Goal: Use online tool/utility: Utilize a website feature to perform a specific function

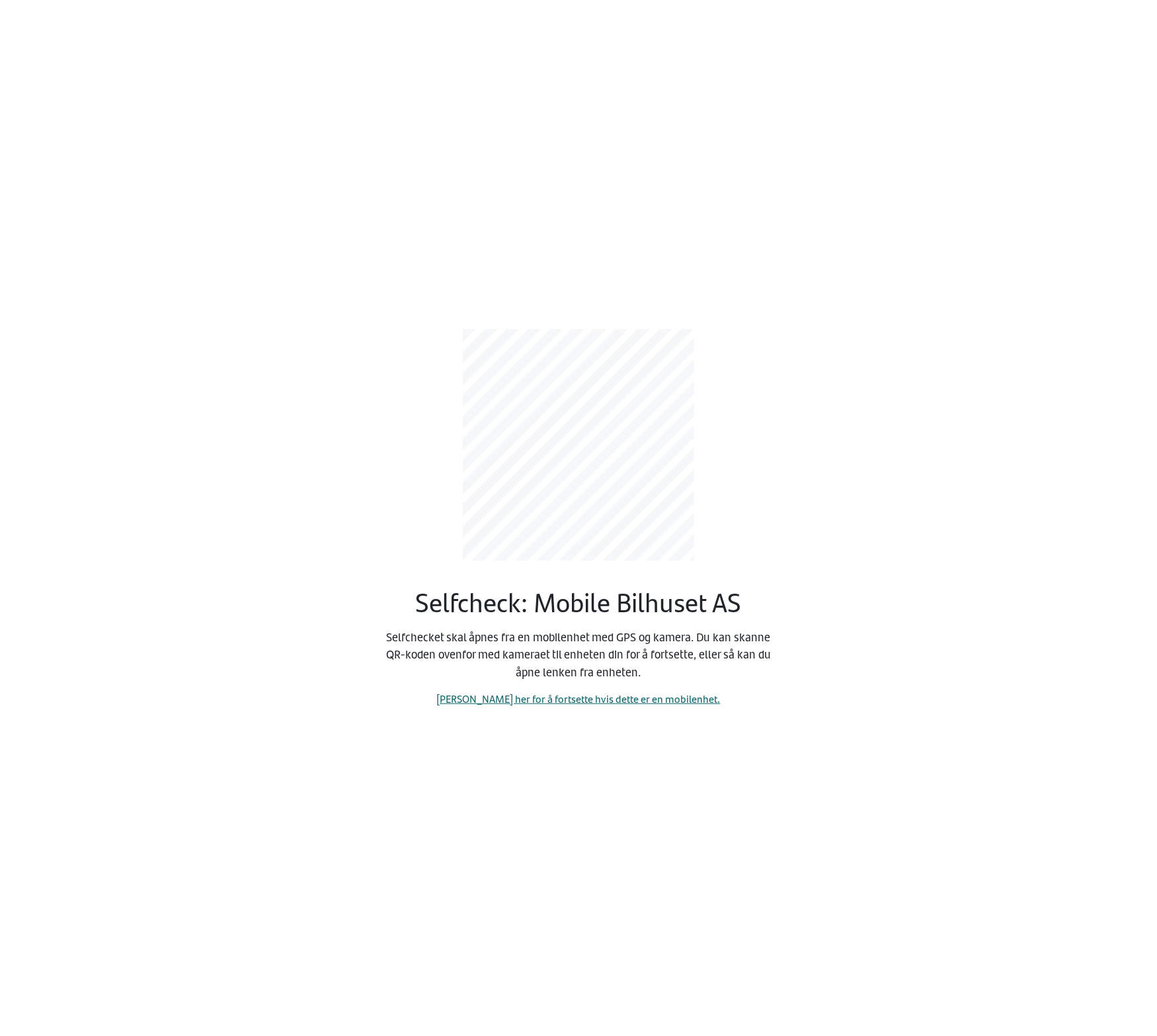
click at [616, 700] on link "Klikk her for å fortsette hvis dette er en mobilenhet." at bounding box center [579, 698] width 284 height 15
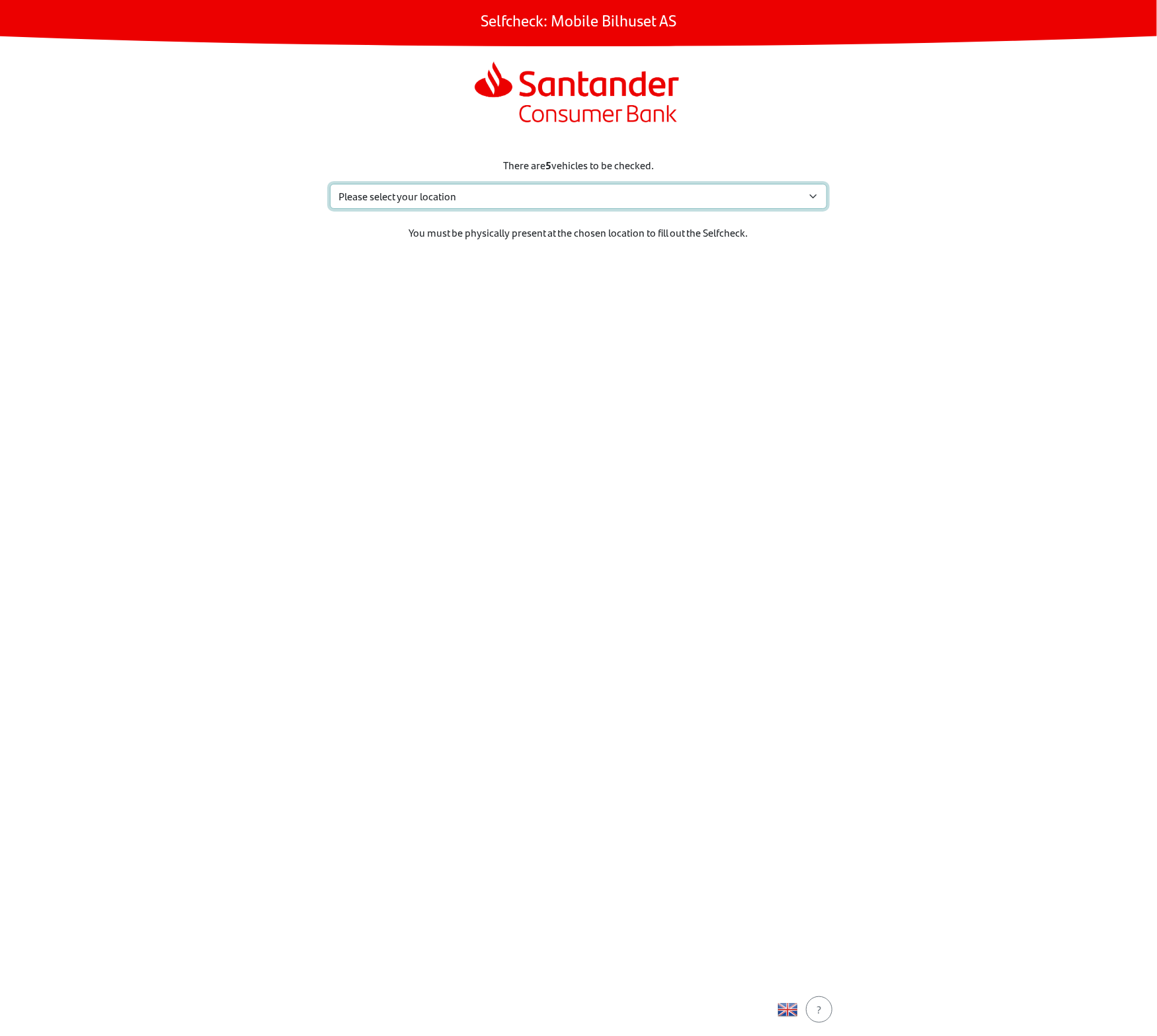
click at [452, 204] on select "Please select your location Eidskogvn. 48, 2211 Kongsvinger Åshaugveien 39, 317…" at bounding box center [578, 196] width 498 height 25
select select "4264"
click at [330, 184] on select "Please select your location Eidskogvn. 48, 2211 Kongsvinger Åshaugveien 39, 317…" at bounding box center [578, 196] width 498 height 25
drag, startPoint x: 578, startPoint y: 693, endPoint x: 578, endPoint y: 708, distance: 15.0
click at [578, 692] on section "There are 5 vehicles to be checked. Please select your location Eidskogvn. 48, …" at bounding box center [579, 562] width 529 height 842
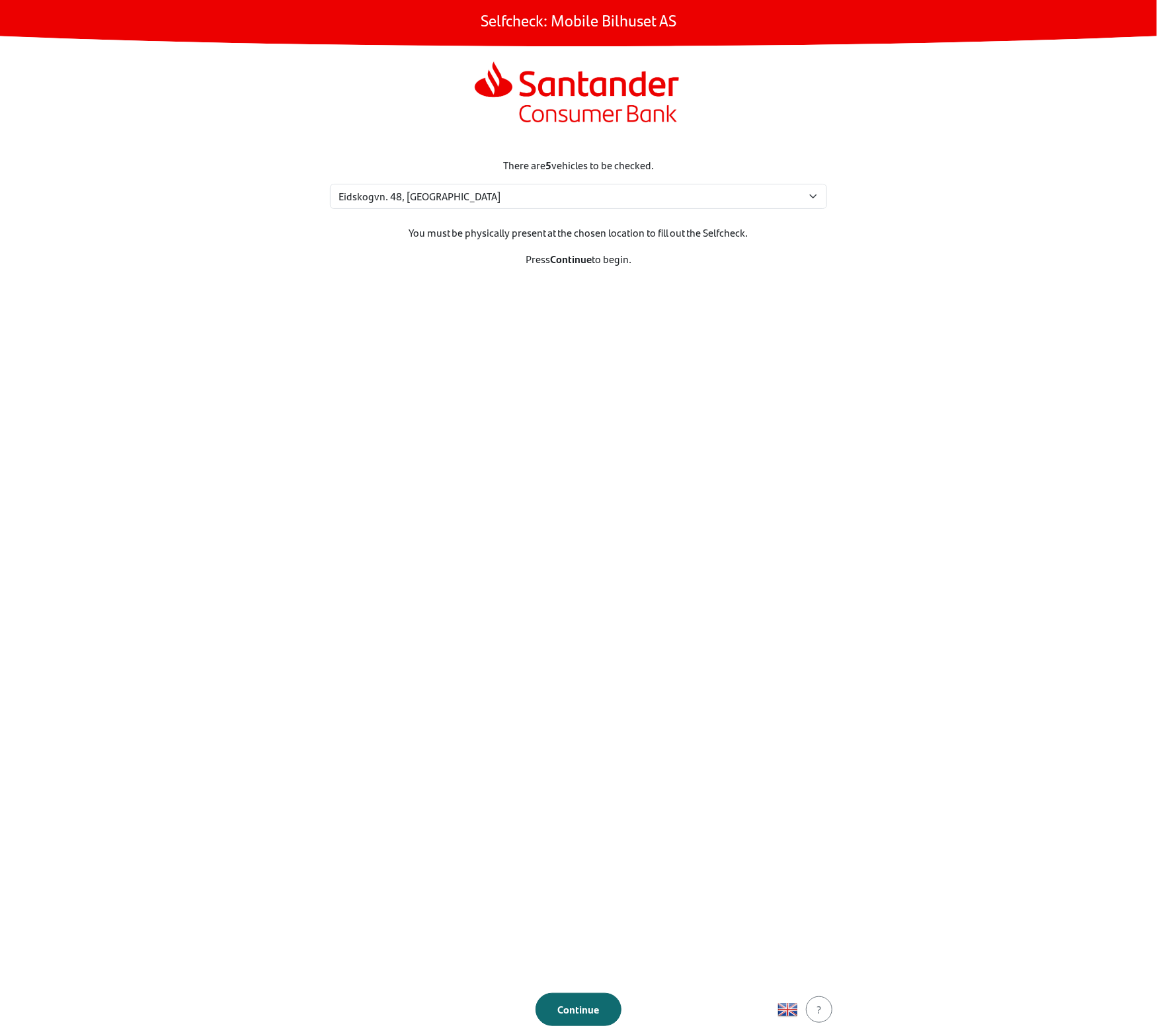
click at [592, 1008] on div "Continue" at bounding box center [578, 1009] width 58 height 16
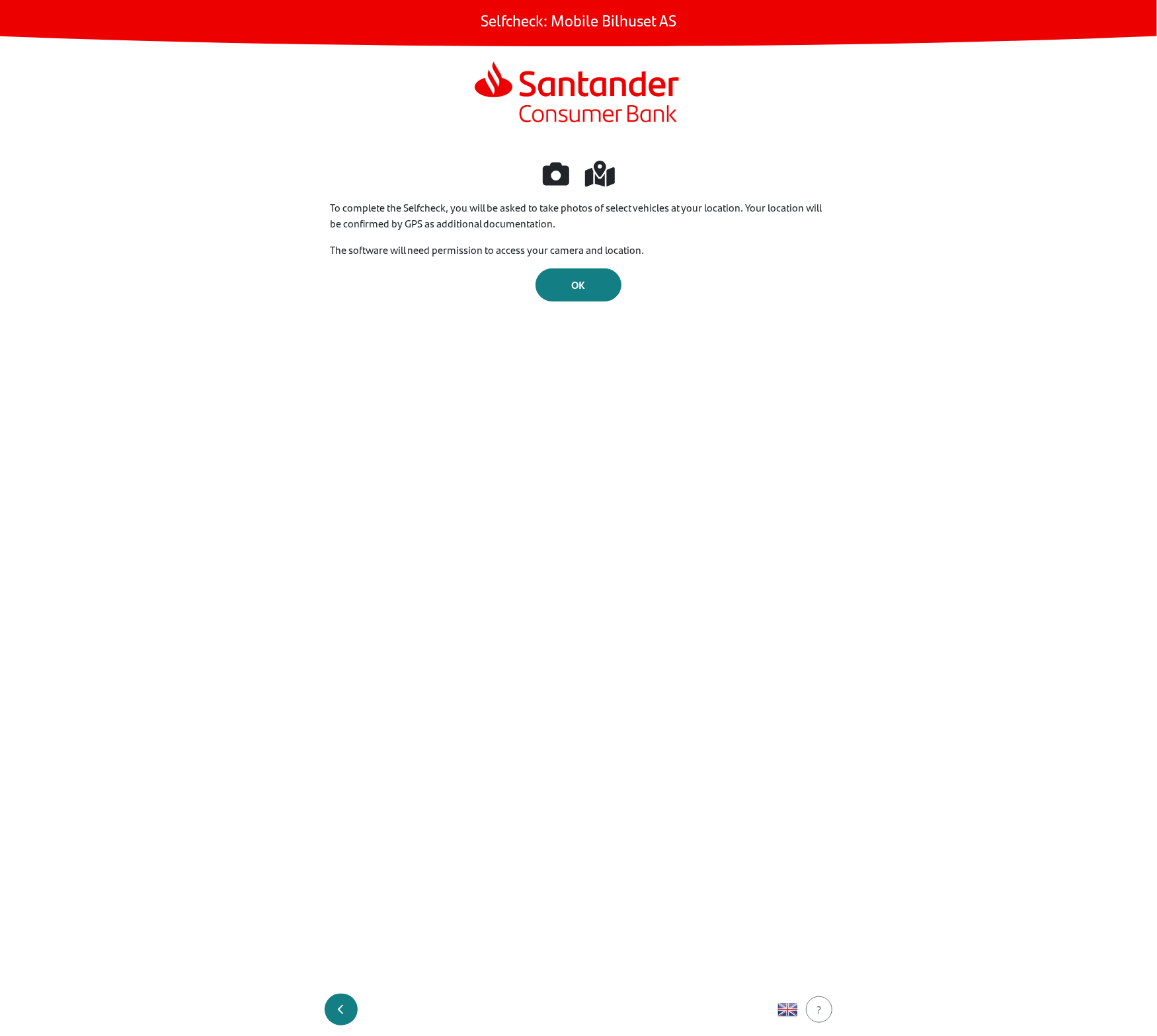
click at [339, 1012] on button "button" at bounding box center [341, 1009] width 33 height 32
select select "4264"
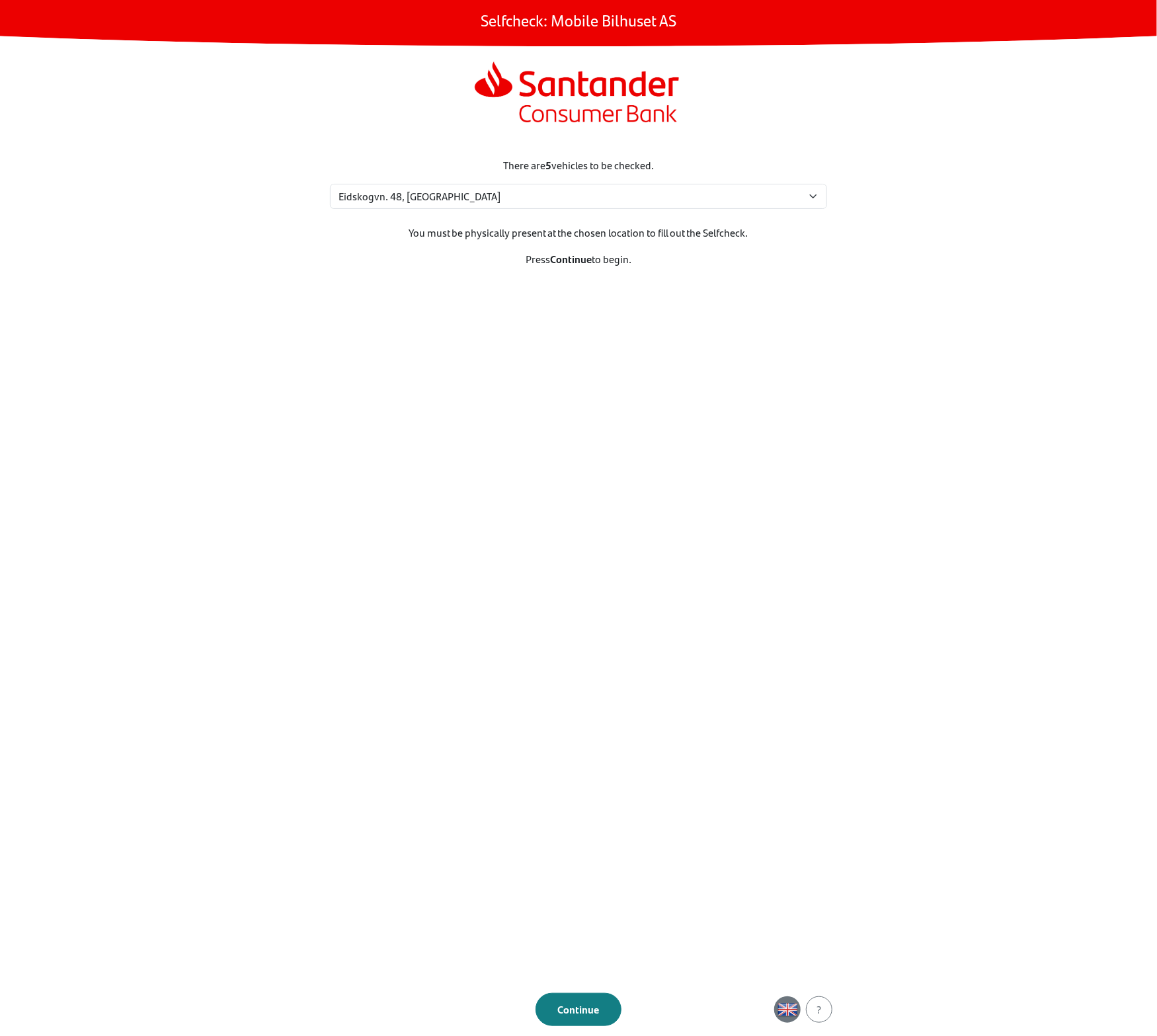
click at [783, 1004] on img "button" at bounding box center [787, 1009] width 20 height 20
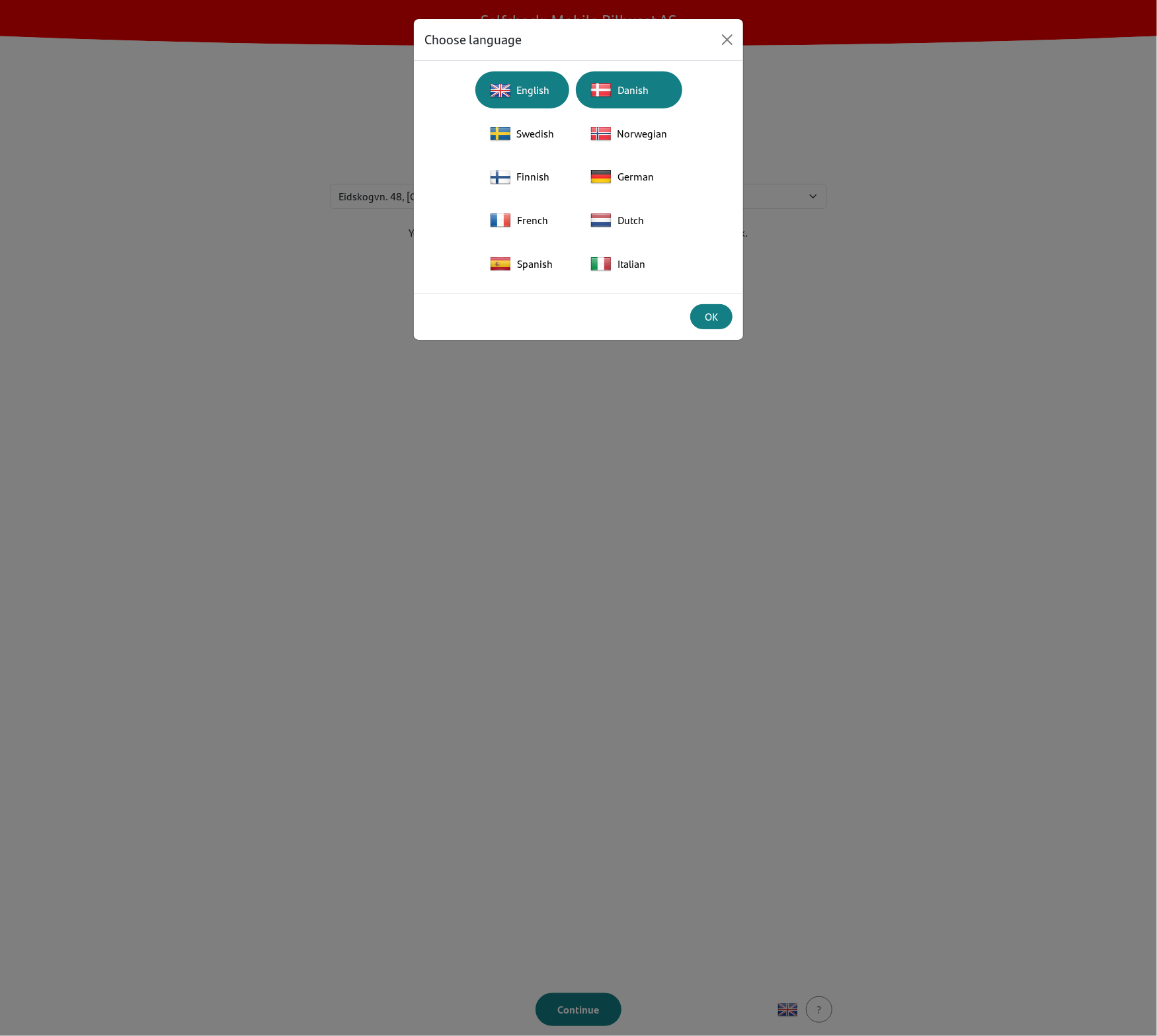
click at [649, 97] on div "Danish" at bounding box center [629, 90] width 91 height 29
click at [719, 310] on div "OK" at bounding box center [711, 317] width 25 height 16
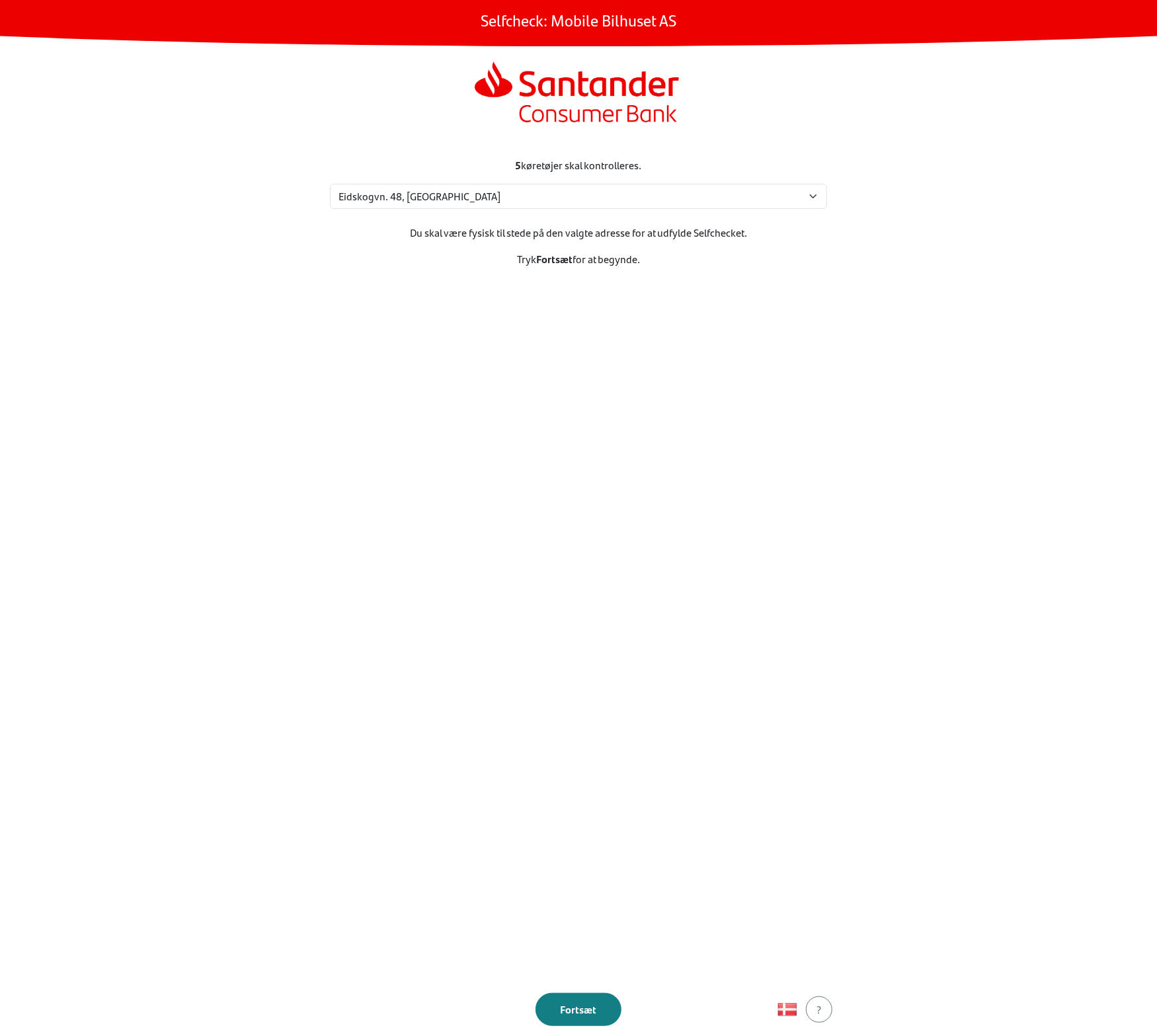
click at [629, 549] on section "5 køretøjer skal kontrolleres. Vælg din adresse Eidskogvn. 48, 2211 Kongsvinger…" at bounding box center [579, 562] width 529 height 842
click at [558, 1026] on footer "Fortsæt ?" at bounding box center [579, 1009] width 529 height 53
click at [571, 1005] on div "Fortsæt" at bounding box center [578, 1009] width 58 height 16
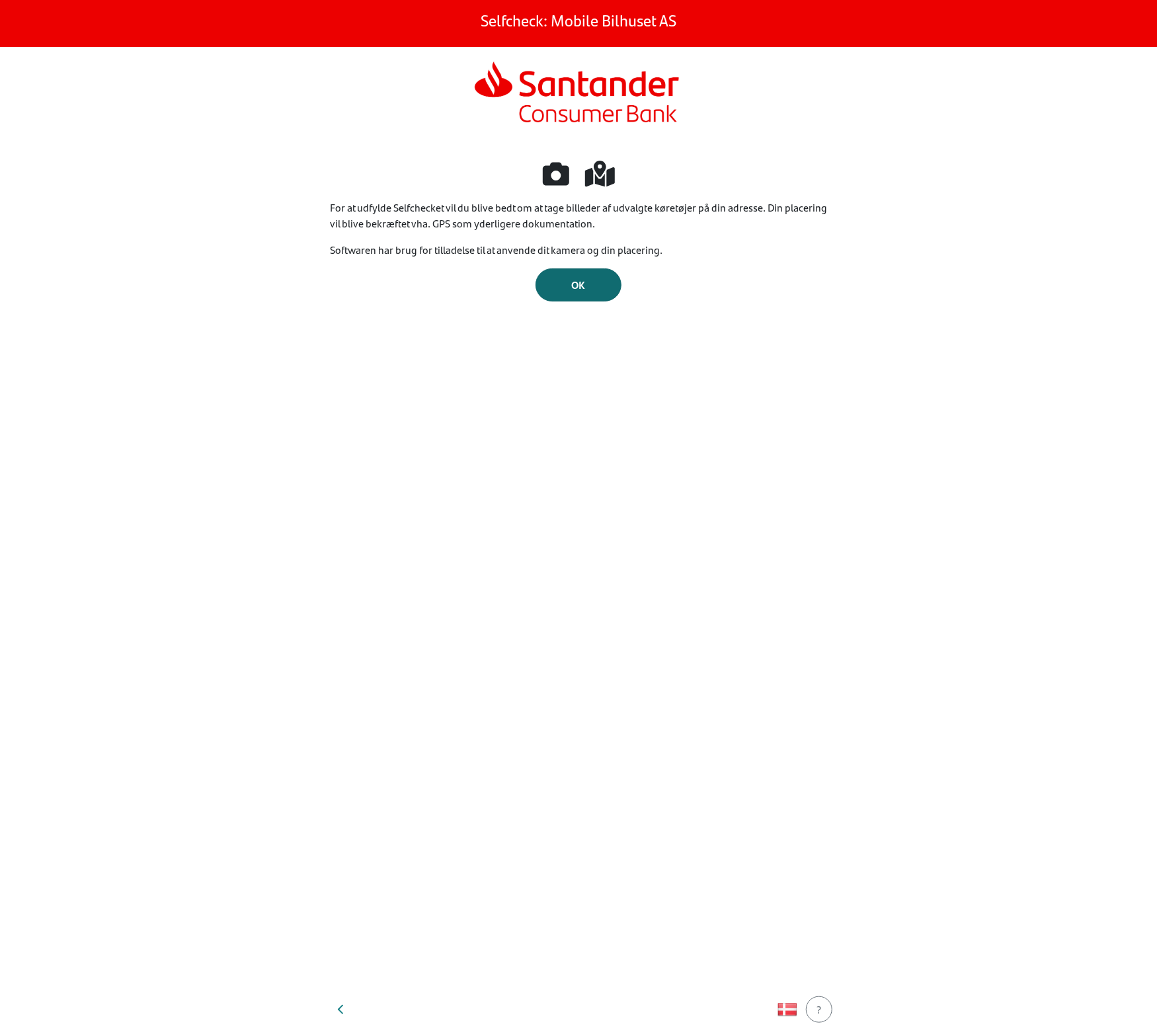
click at [597, 293] on button "OK" at bounding box center [578, 285] width 86 height 33
